Goal: Navigation & Orientation: Find specific page/section

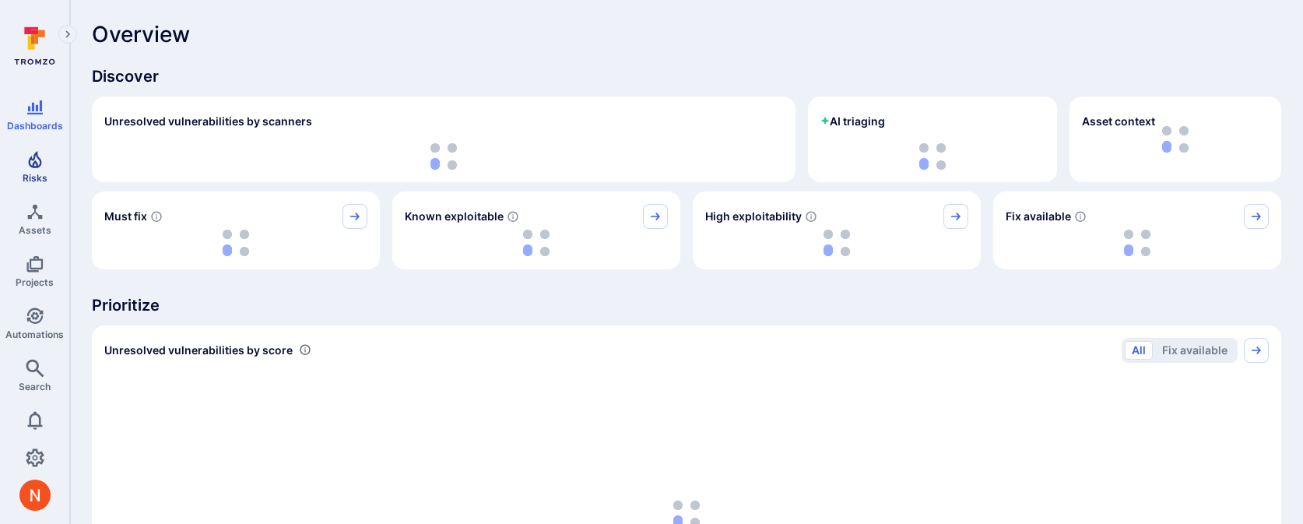
click at [30, 176] on span "Risks" at bounding box center [35, 178] width 25 height 12
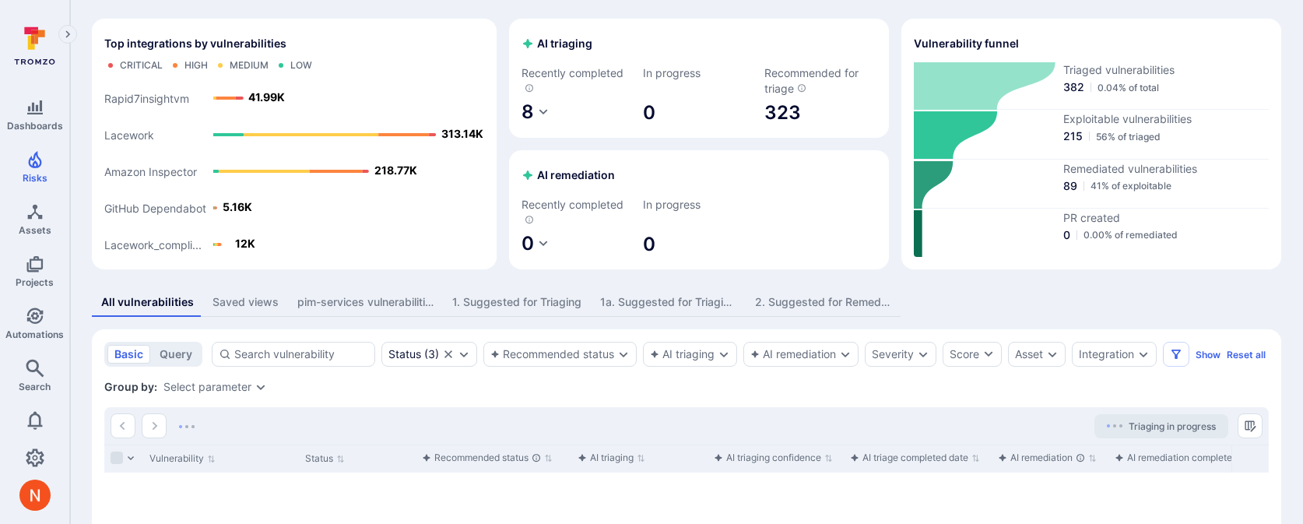
scroll to position [86, 0]
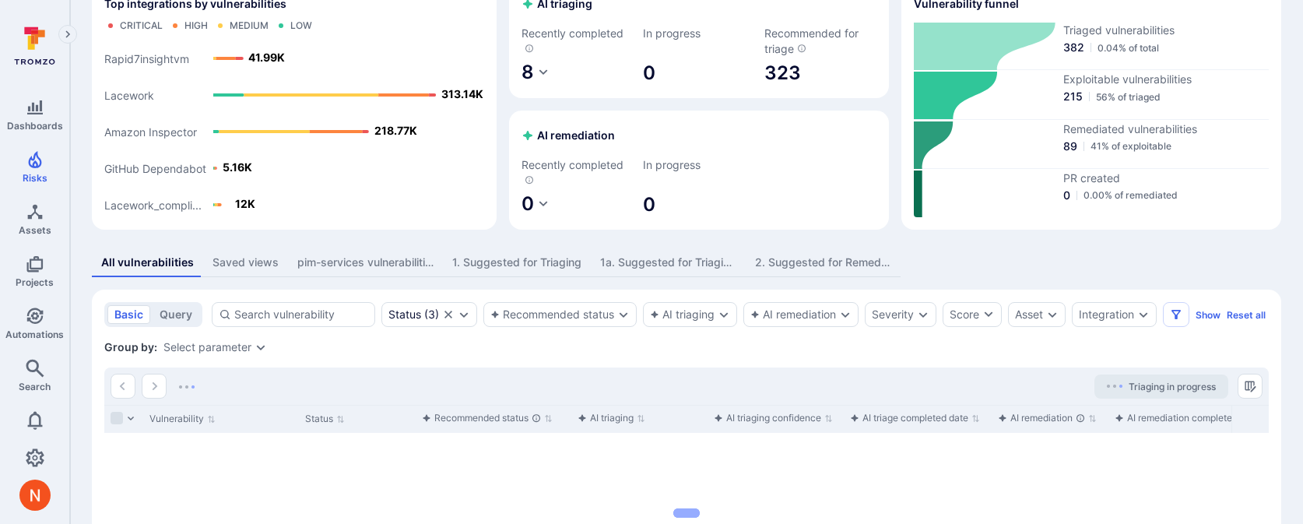
click at [514, 266] on div "1. Suggested for Triaging" at bounding box center [516, 263] width 129 height 16
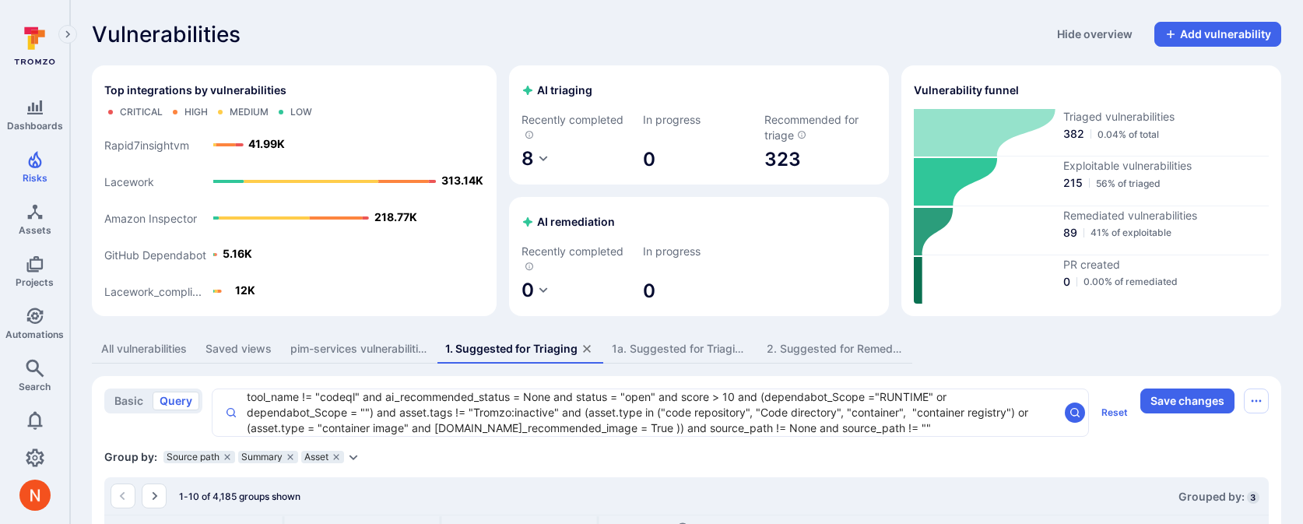
click at [825, 339] on button "2. Suggested for Remediation" at bounding box center [834, 349] width 155 height 29
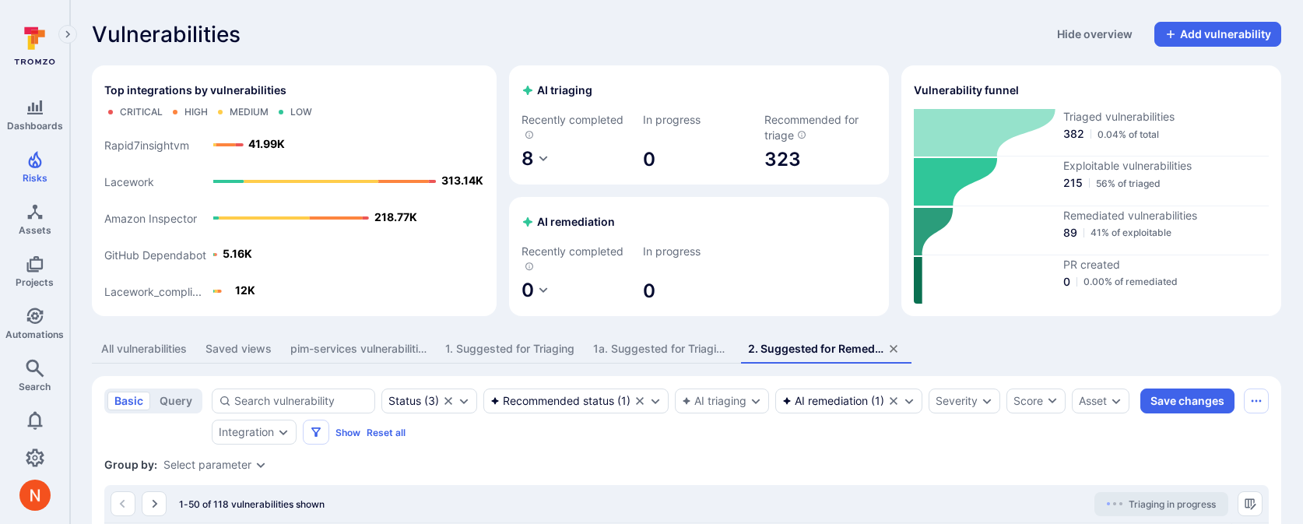
scroll to position [108, 0]
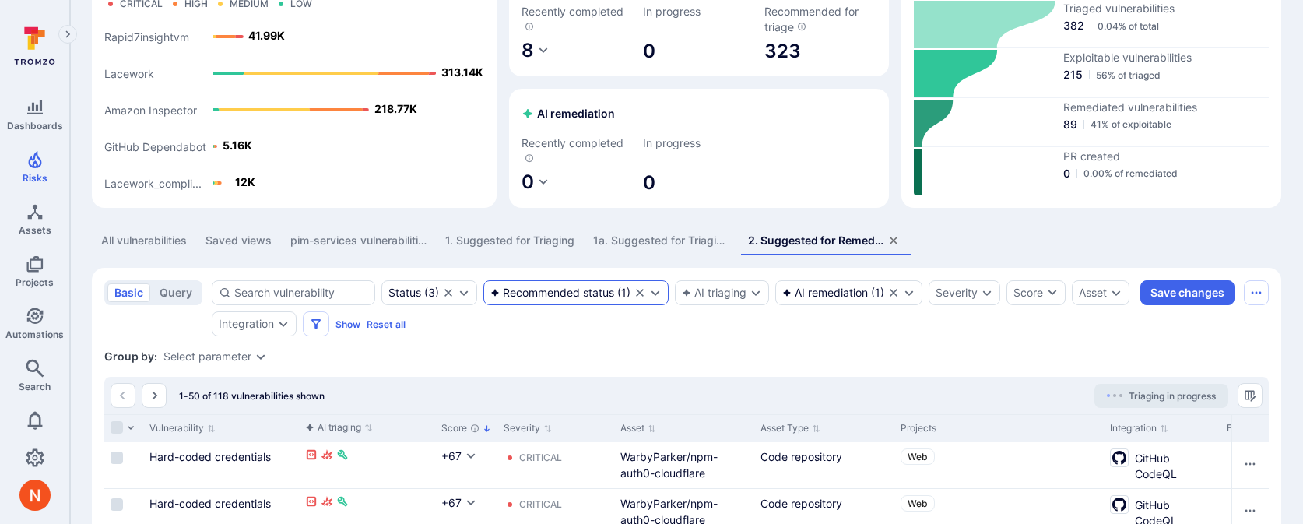
click at [579, 297] on div "Recommended status" at bounding box center [552, 292] width 124 height 12
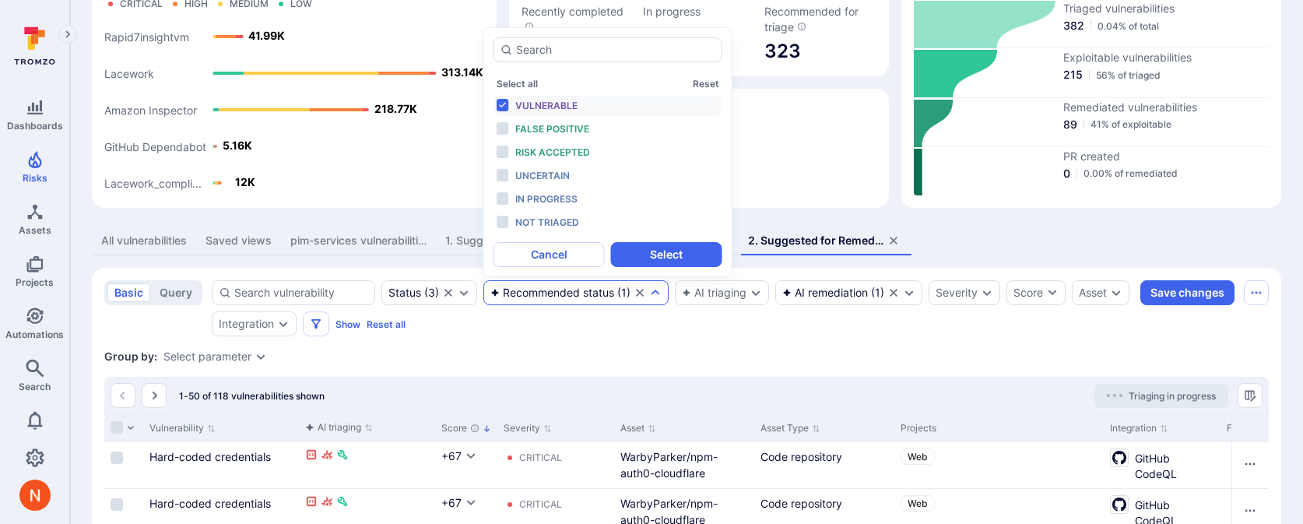
click at [334, 47] on rect "Top integrations by vulnerabilities bar" at bounding box center [294, 105] width 380 height 179
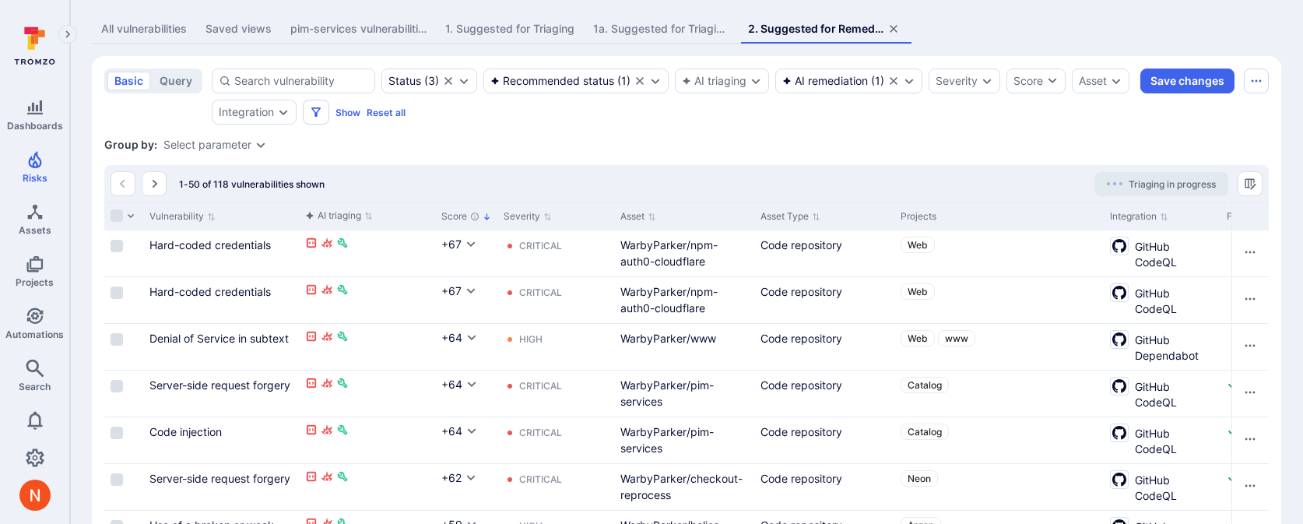
scroll to position [321, 0]
